Goal: Information Seeking & Learning: Learn about a topic

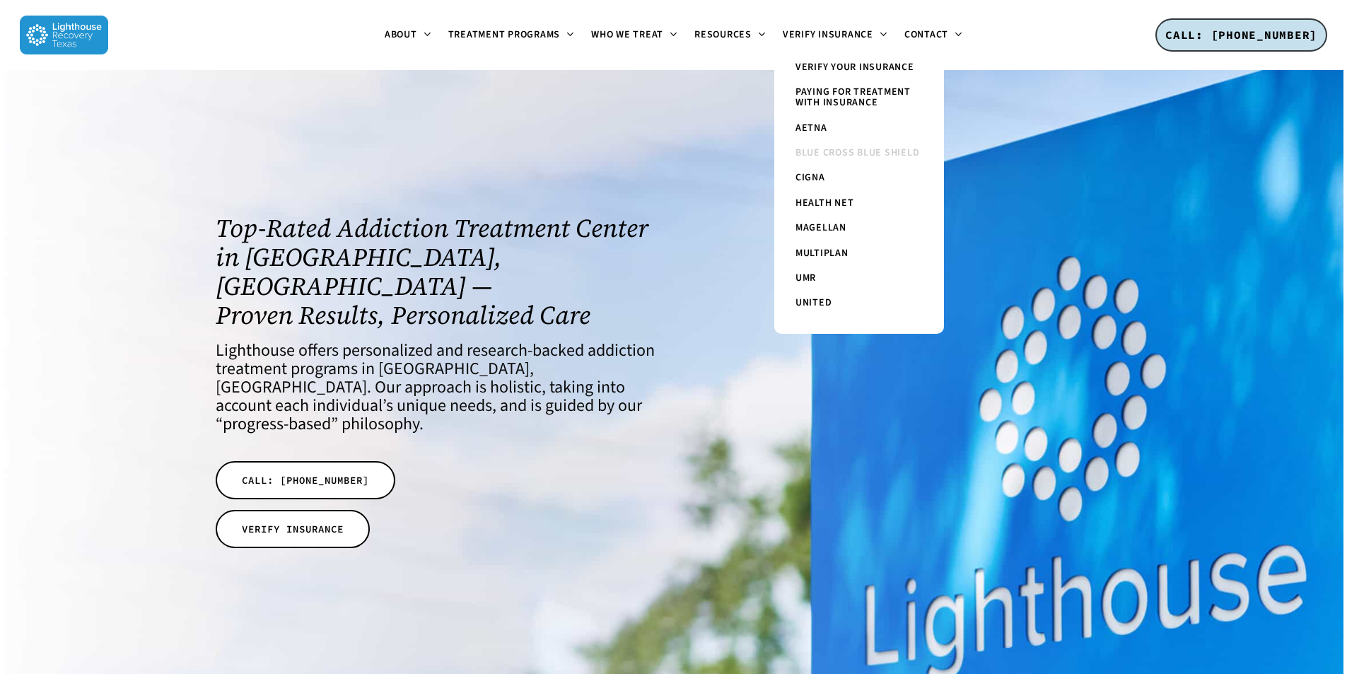
click at [856, 148] on span "Blue Cross Blue Shield" at bounding box center [857, 153] width 124 height 14
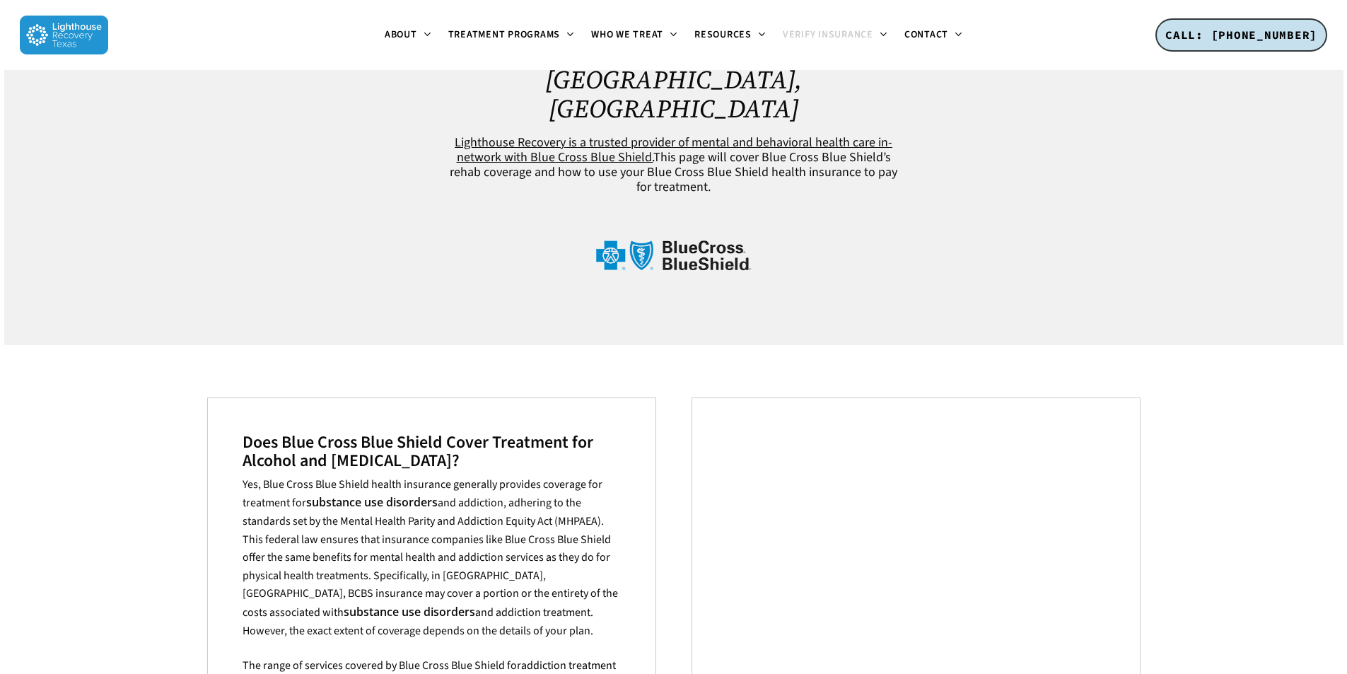
scroll to position [141, 0]
